Goal: Connect with others: Connect with other users

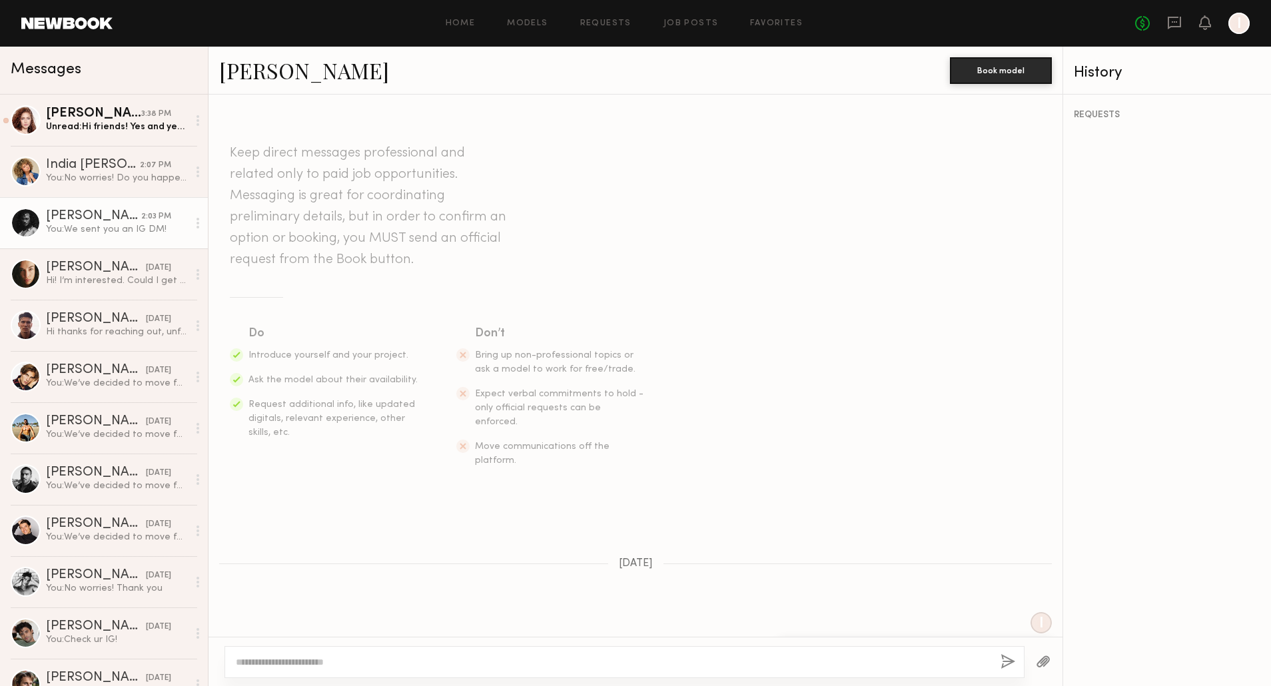
scroll to position [599, 0]
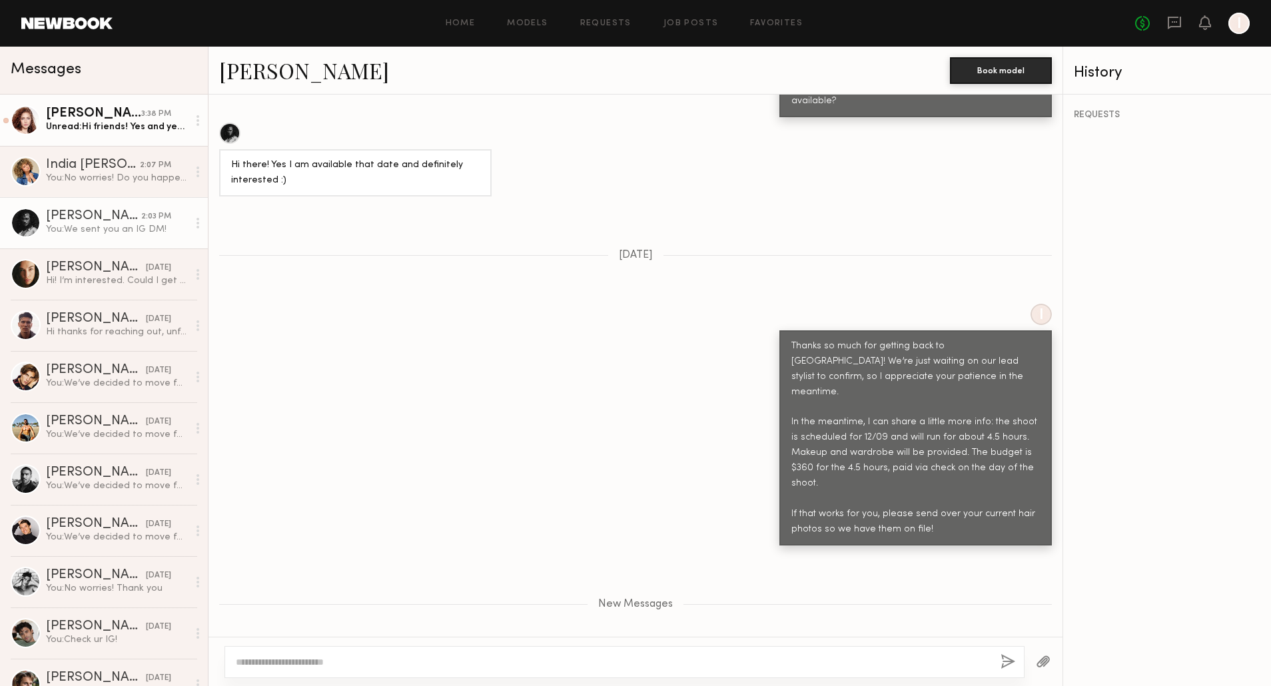
click at [113, 120] on div "[PERSON_NAME]" at bounding box center [93, 113] width 95 height 13
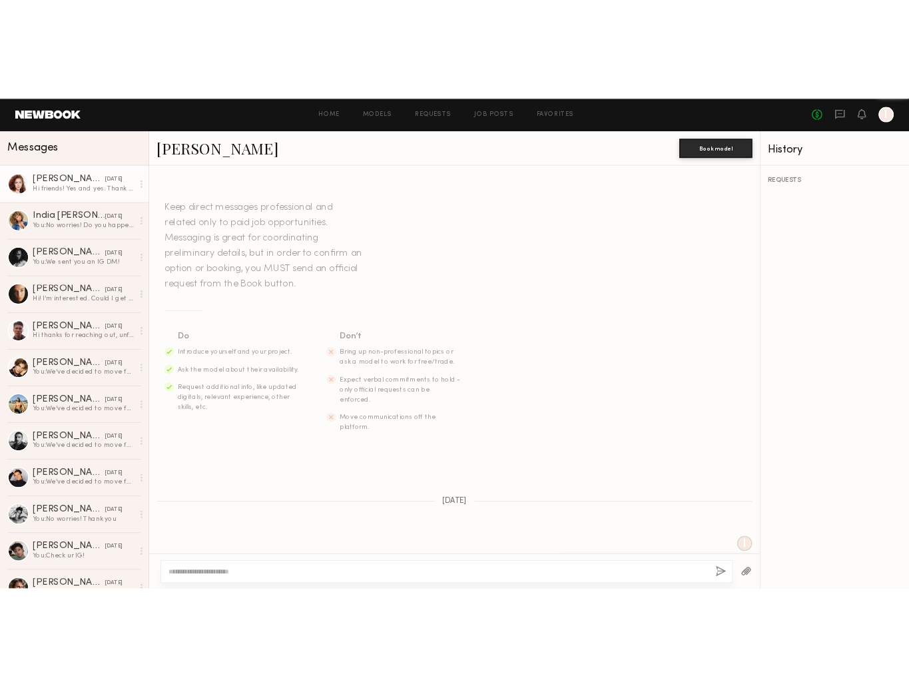
scroll to position [86, 0]
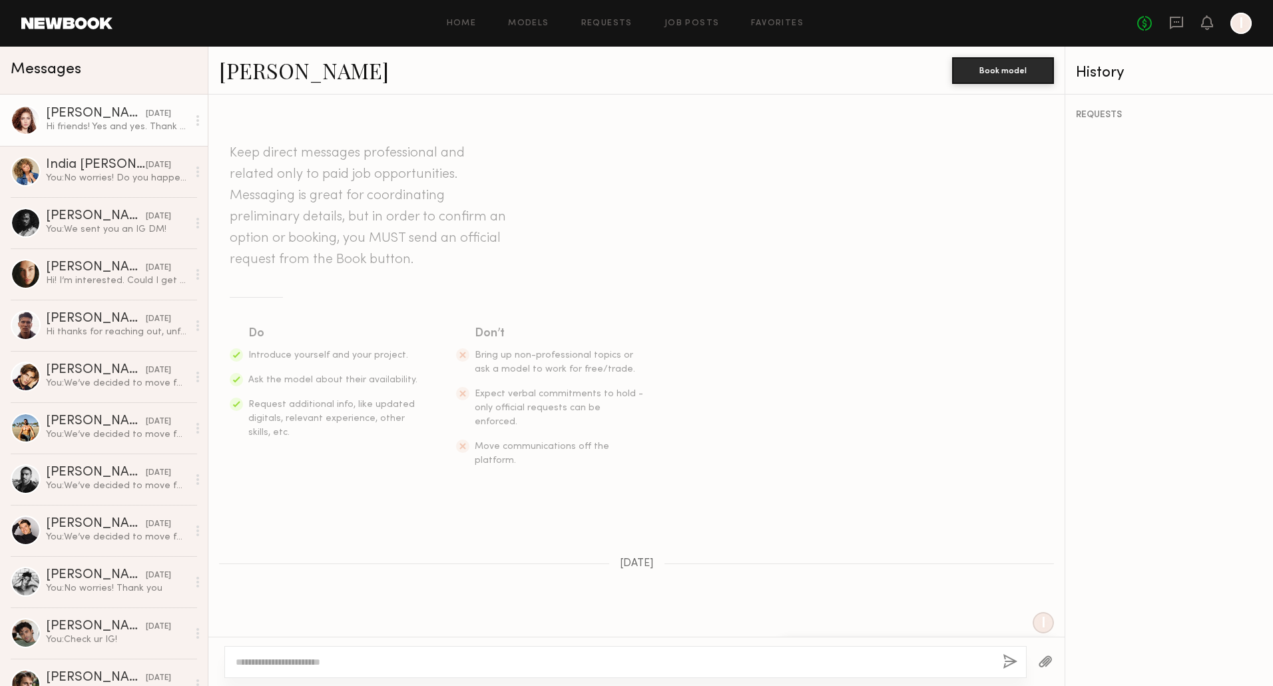
scroll to position [86, 0]
